Goal: Task Accomplishment & Management: Use online tool/utility

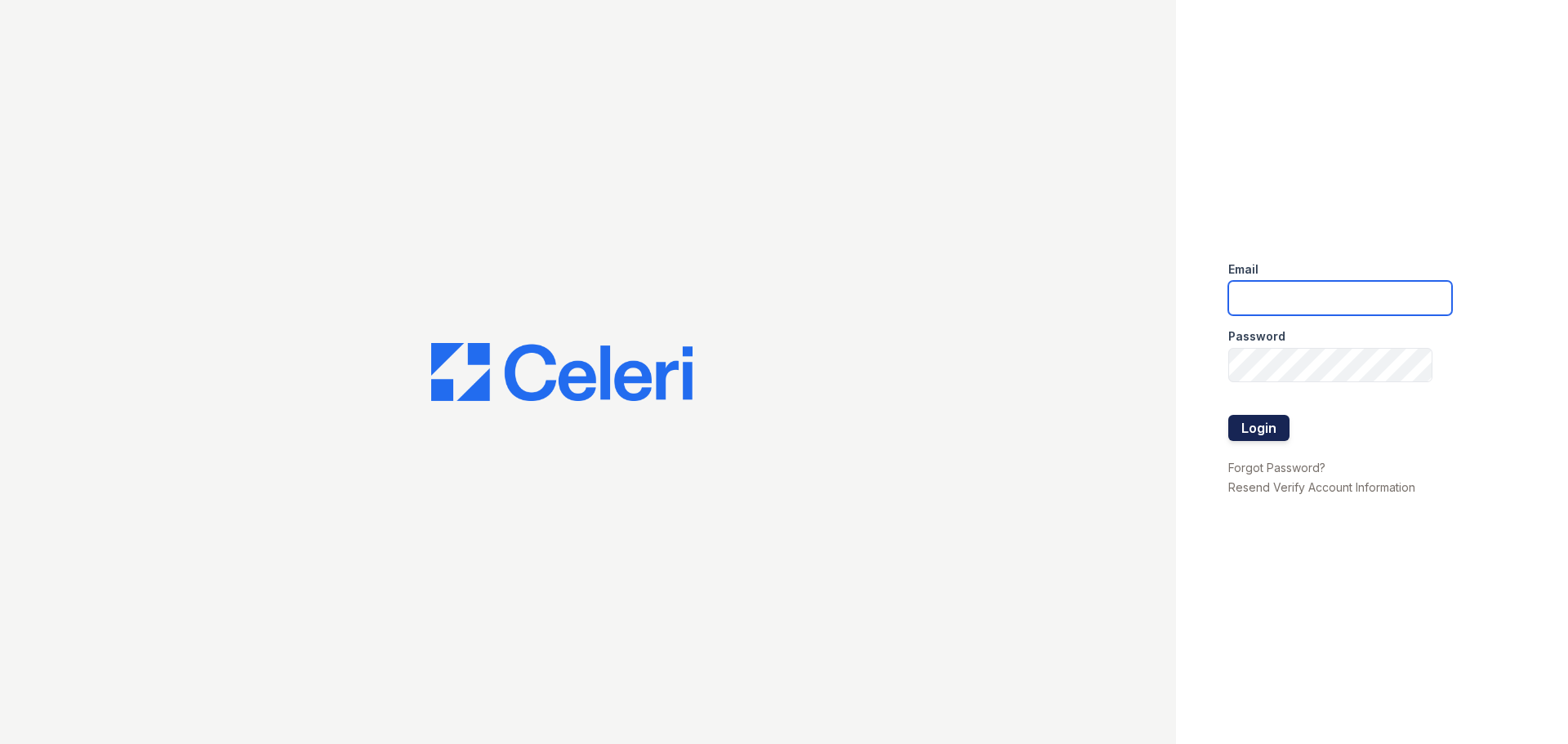
type input "[EMAIL_ADDRESS][DOMAIN_NAME]"
click at [1283, 426] on button "Login" at bounding box center [1259, 428] width 61 height 26
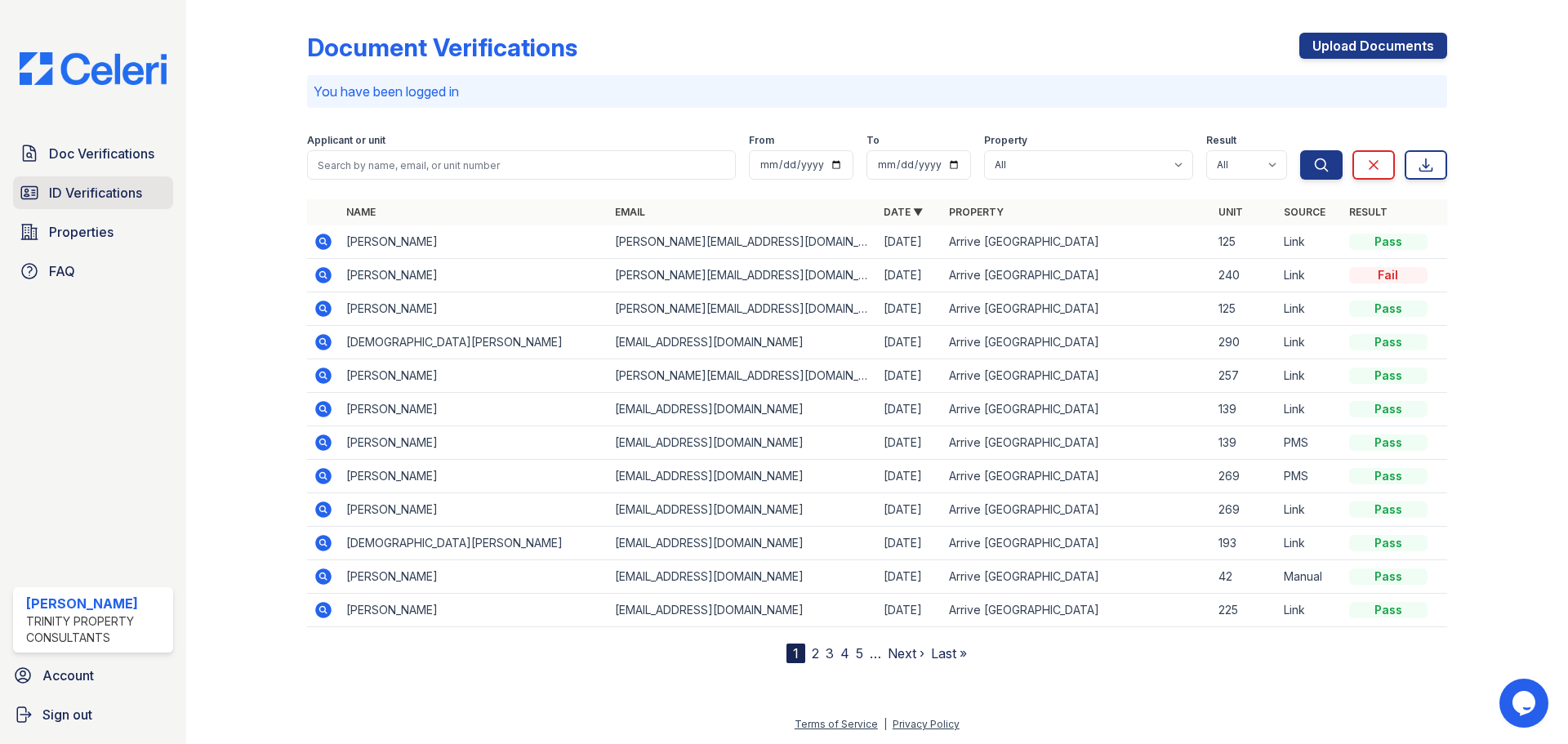
click at [85, 194] on span "ID Verifications" at bounding box center [95, 192] width 93 height 20
